Goal: Task Accomplishment & Management: Use online tool/utility

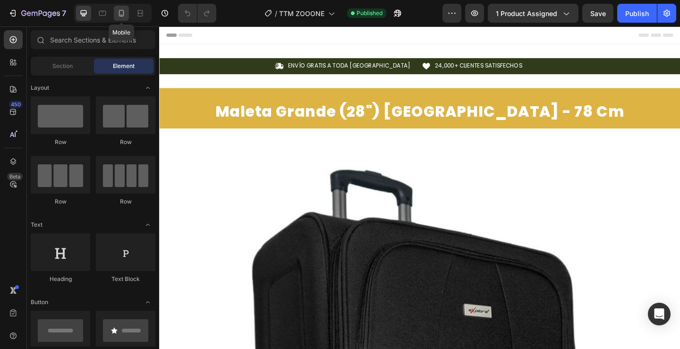
click at [118, 15] on icon at bounding box center [121, 12] width 9 height 9
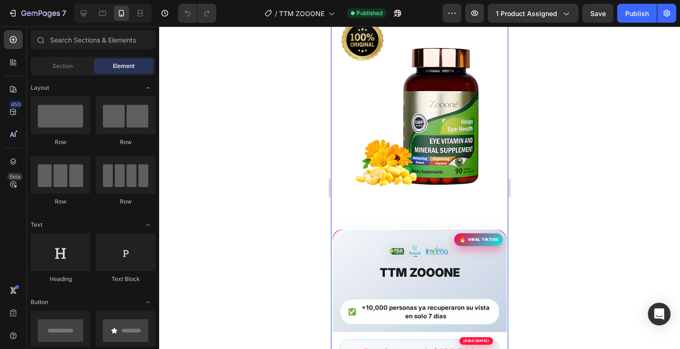
scroll to position [661, 0]
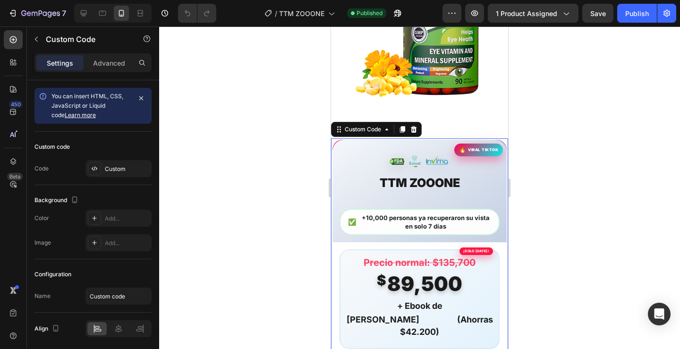
click at [444, 217] on div "+10,000 personas ya recuperaron su vista en solo 7 días" at bounding box center [419, 222] width 160 height 26
click at [447, 217] on div "+10,000 personas ya recuperaron su vista en solo 7 días" at bounding box center [419, 222] width 160 height 26
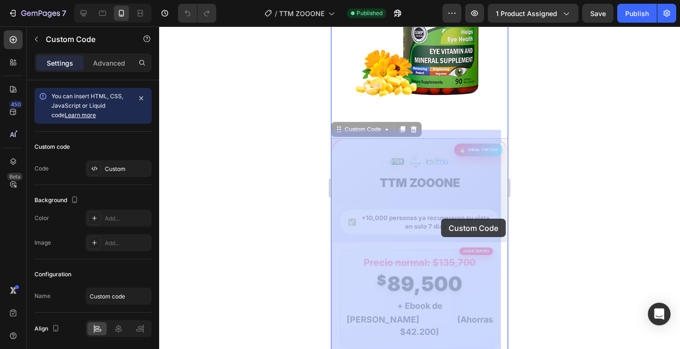
drag, startPoint x: 453, startPoint y: 218, endPoint x: 441, endPoint y: 218, distance: 11.8
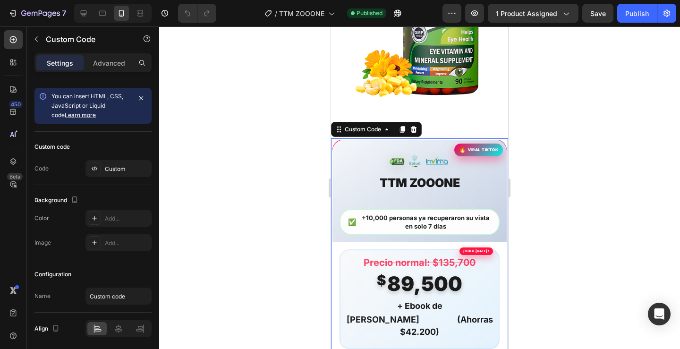
click at [439, 218] on div "+10,000 personas ya recuperaron su vista en solo 7 días" at bounding box center [419, 222] width 160 height 26
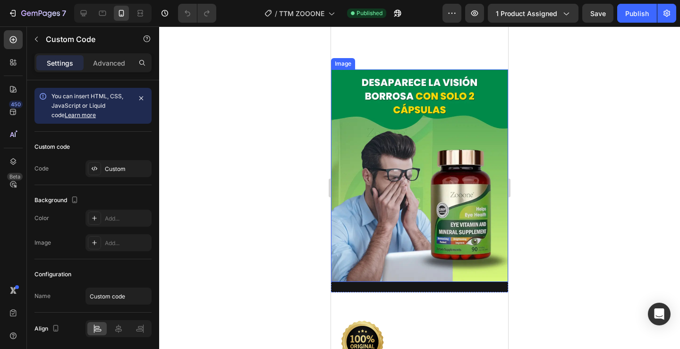
scroll to position [283, 0]
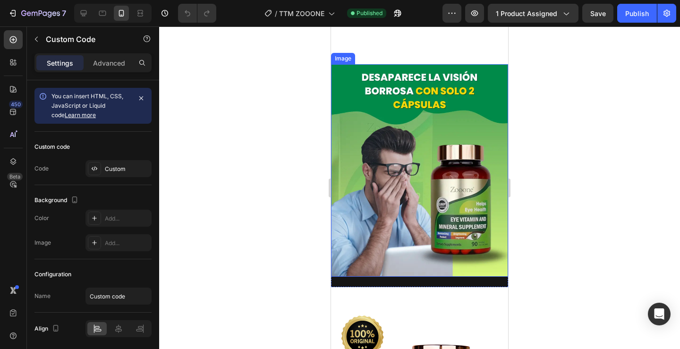
click at [418, 168] on img at bounding box center [419, 170] width 177 height 212
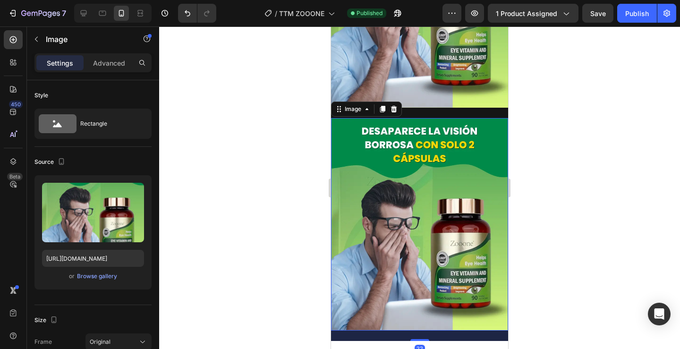
scroll to position [502, 0]
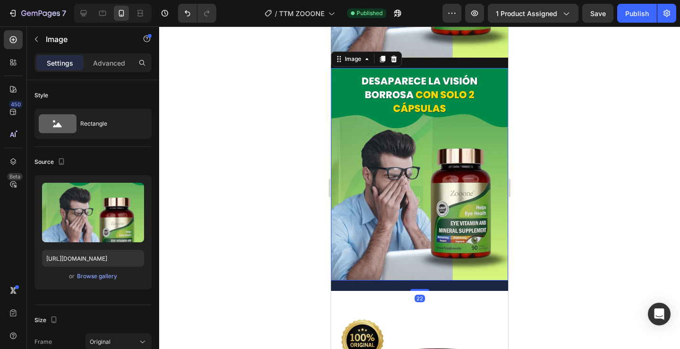
click at [414, 197] on img at bounding box center [419, 174] width 177 height 212
click at [117, 67] on p "Advanced" at bounding box center [109, 63] width 32 height 10
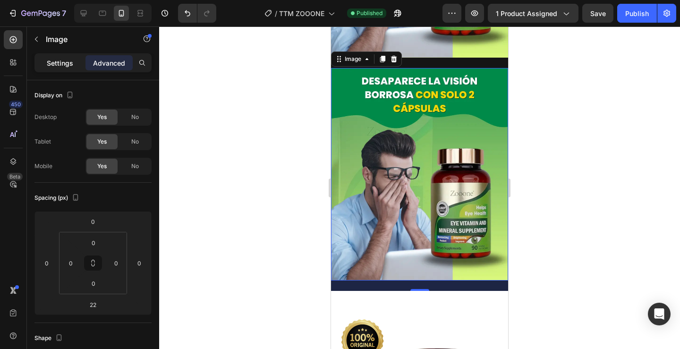
click at [70, 59] on p "Settings" at bounding box center [60, 63] width 26 height 10
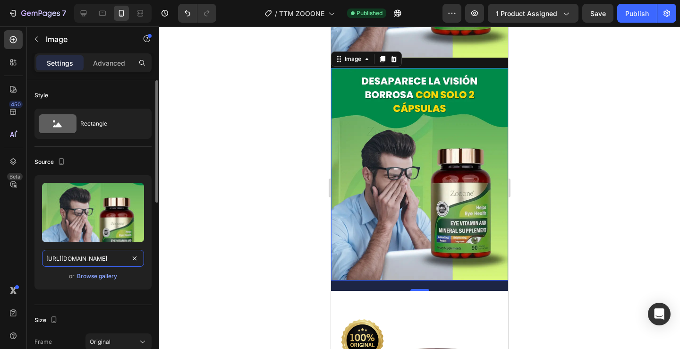
click at [81, 260] on input "[URL][DOMAIN_NAME]" at bounding box center [93, 258] width 102 height 17
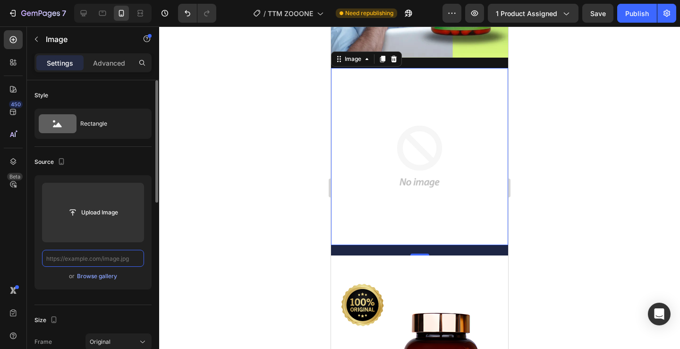
click at [105, 262] on input "text" at bounding box center [93, 258] width 102 height 17
paste input "[URL][DOMAIN_NAME]"
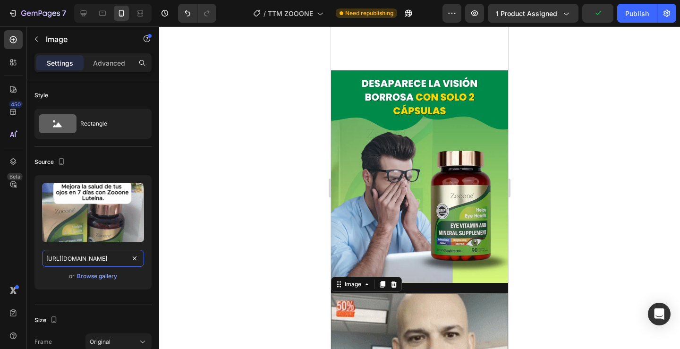
scroll to position [266, 0]
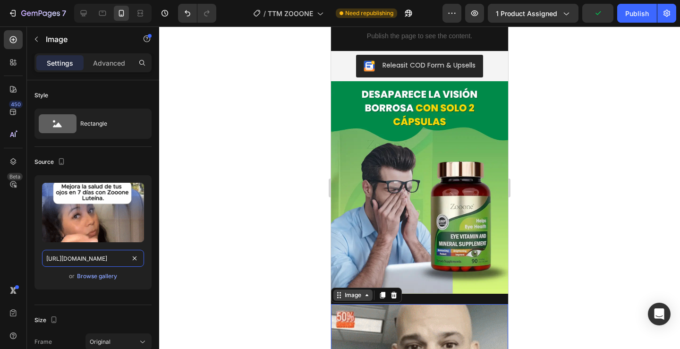
type input "[URL][DOMAIN_NAME]"
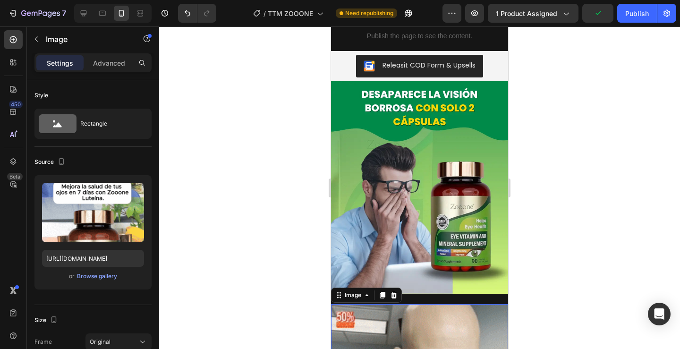
scroll to position [0, 0]
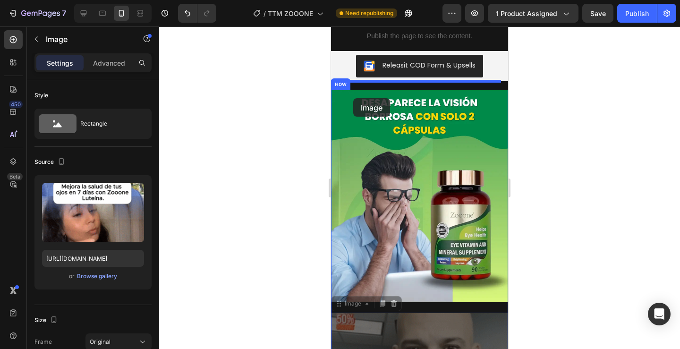
drag, startPoint x: 340, startPoint y: 288, endPoint x: 353, endPoint y: 98, distance: 190.6
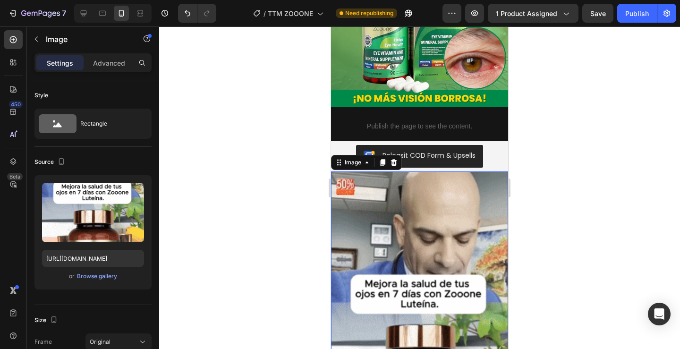
scroll to position [172, 0]
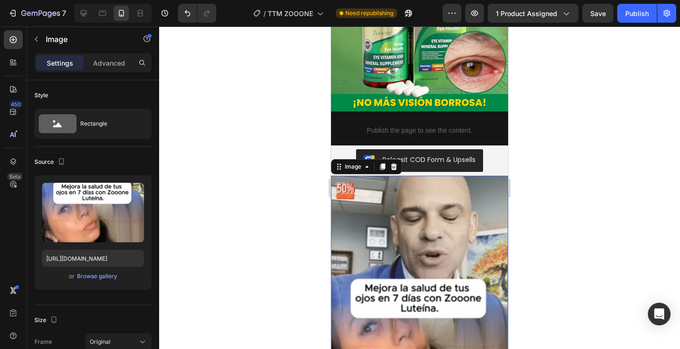
click at [575, 238] on div at bounding box center [419, 187] width 520 height 322
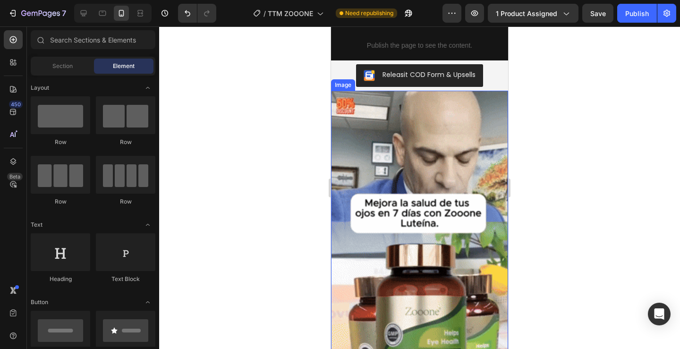
scroll to position [236, 0]
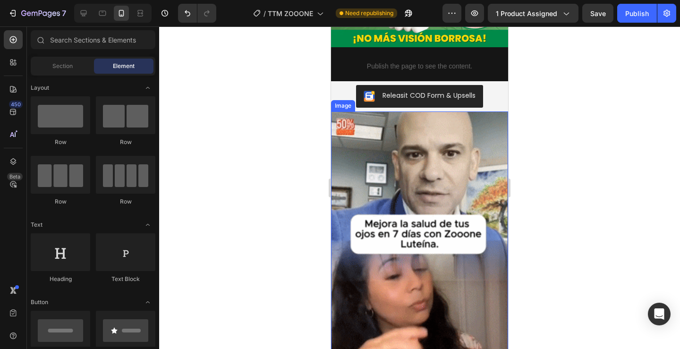
click at [363, 149] on img at bounding box center [419, 268] width 177 height 315
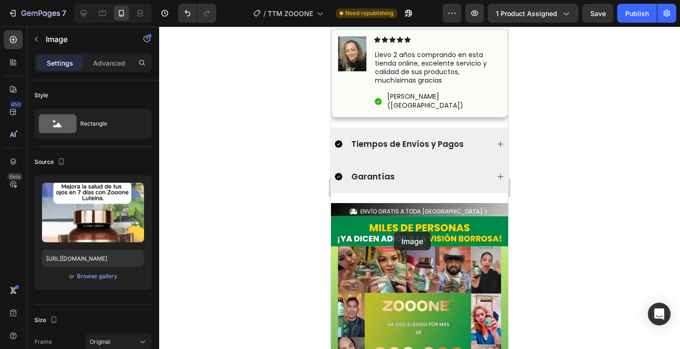
scroll to position [1604, 0]
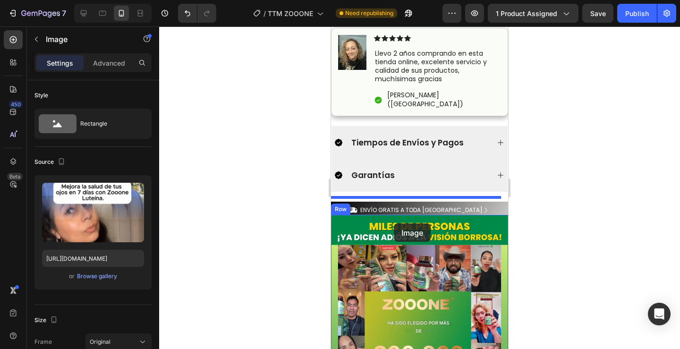
drag, startPoint x: 338, startPoint y: 104, endPoint x: 394, endPoint y: 223, distance: 131.1
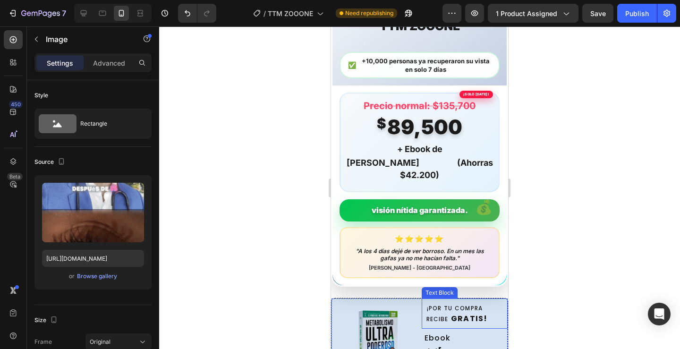
scroll to position [661, 0]
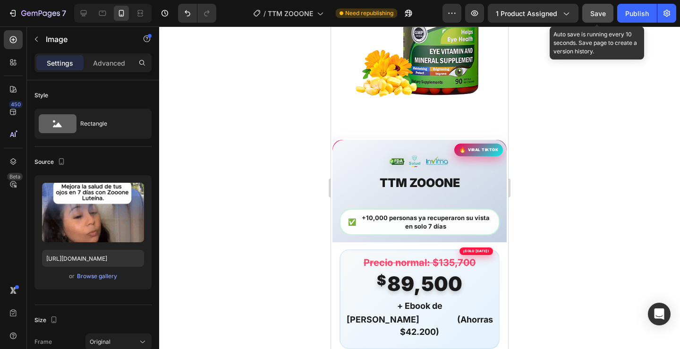
click at [602, 16] on span "Save" at bounding box center [598, 13] width 16 height 8
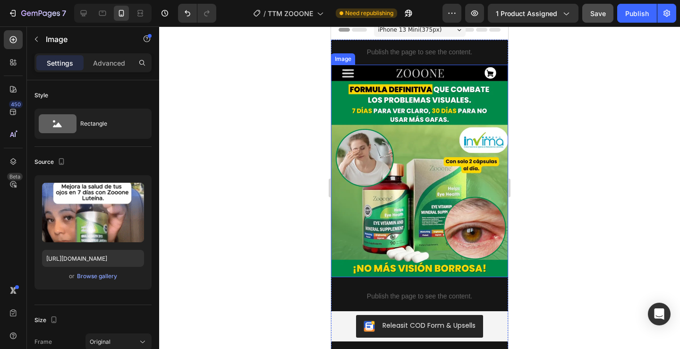
scroll to position [0, 0]
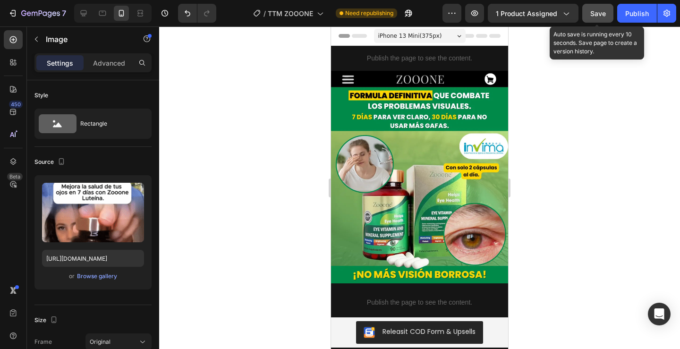
click at [596, 11] on span "Save" at bounding box center [598, 13] width 16 height 8
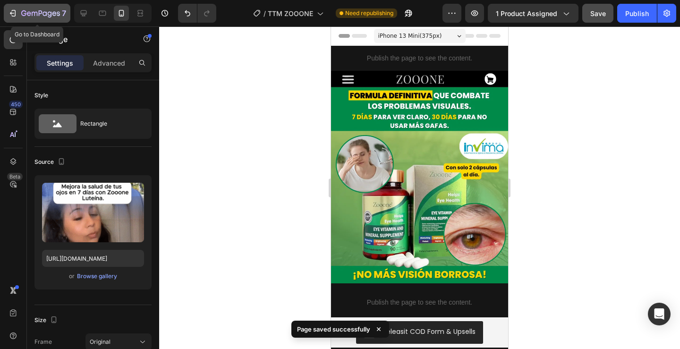
click at [36, 15] on icon "button" at bounding box center [40, 14] width 39 height 8
